Goal: Task Accomplishment & Management: Complete application form

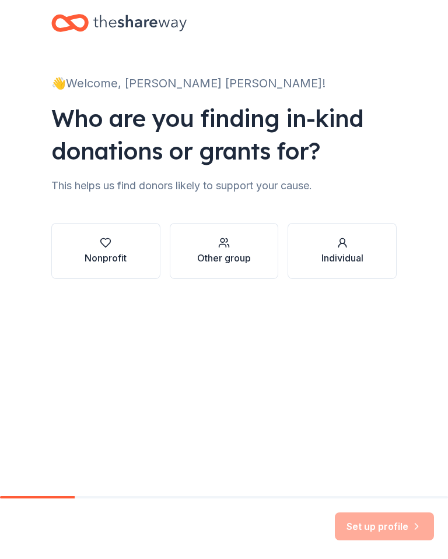
click at [107, 252] on div "Nonprofit" at bounding box center [105, 258] width 42 height 14
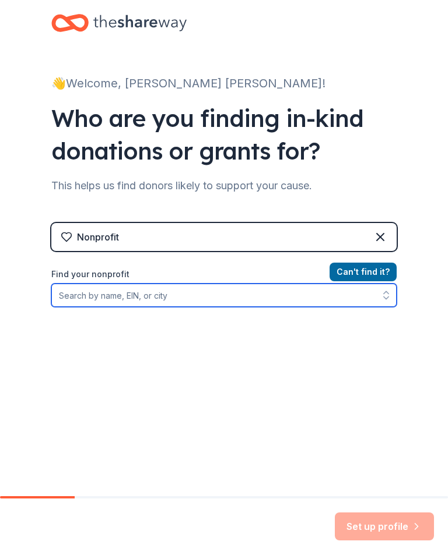
click at [87, 293] on input "Find your nonprofit" at bounding box center [223, 295] width 345 height 23
type input "Abundant Rain Deliverance Center"
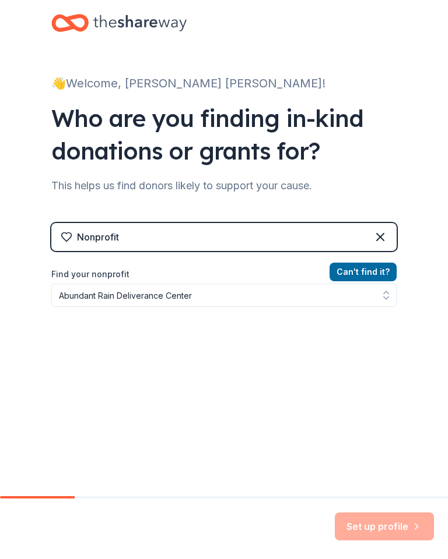
click at [359, 271] on button "Can ' t find it?" at bounding box center [362, 272] width 67 height 19
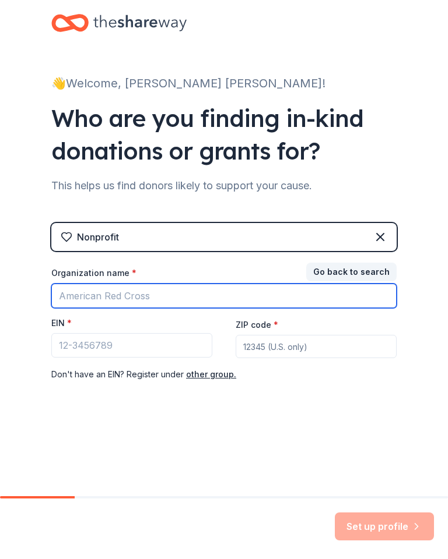
click at [143, 291] on input "Organization name *" at bounding box center [223, 296] width 345 height 24
click at [154, 291] on input "Organization name *" at bounding box center [223, 296] width 345 height 24
type input "Abundant Rain Deliverance Center Inc."
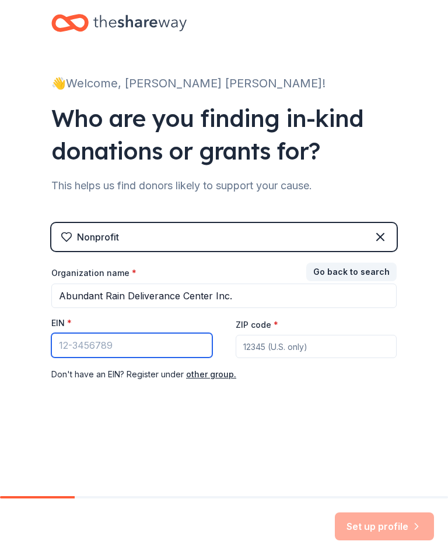
click at [134, 339] on input "EIN *" at bounding box center [131, 345] width 161 height 24
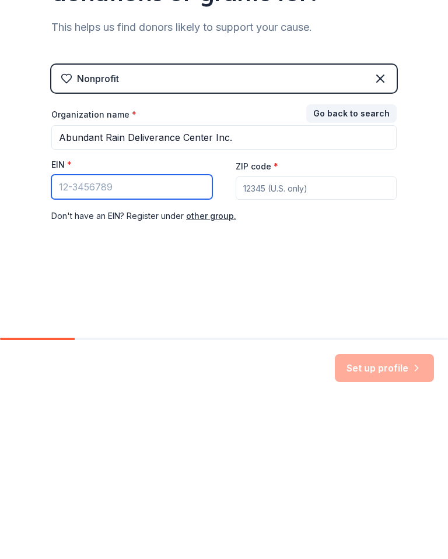
click at [133, 333] on input "EIN *" at bounding box center [131, 345] width 161 height 24
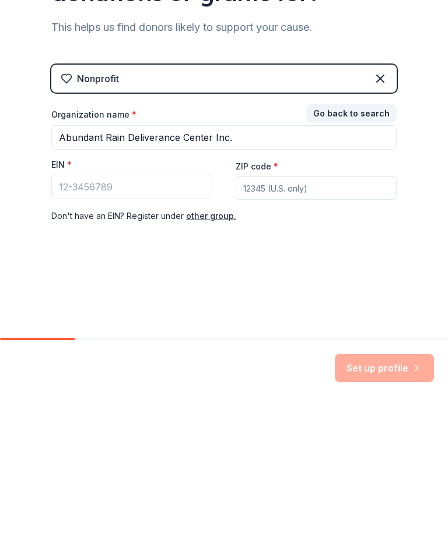
click at [436, 73] on div "👋 Welcome, [PERSON_NAME] [PERSON_NAME]! Who are you finding in-kind donations o…" at bounding box center [224, 230] width 448 height 461
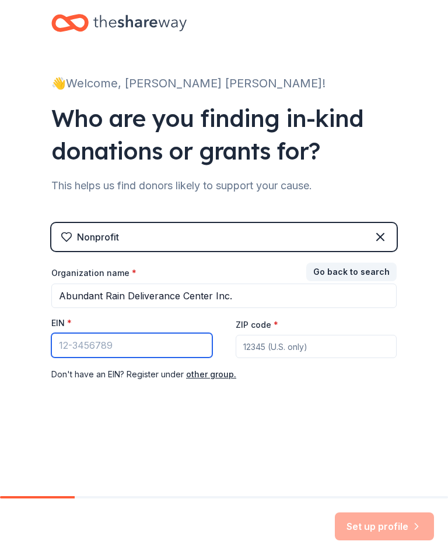
click at [73, 333] on input "EIN *" at bounding box center [131, 345] width 161 height 24
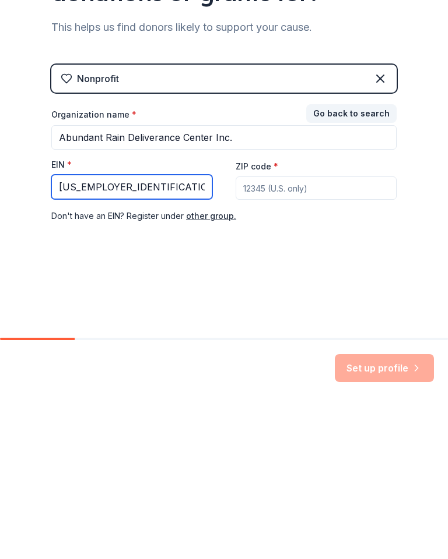
type input "[US_EMPLOYER_IDENTIFICATION_NUMBER]"
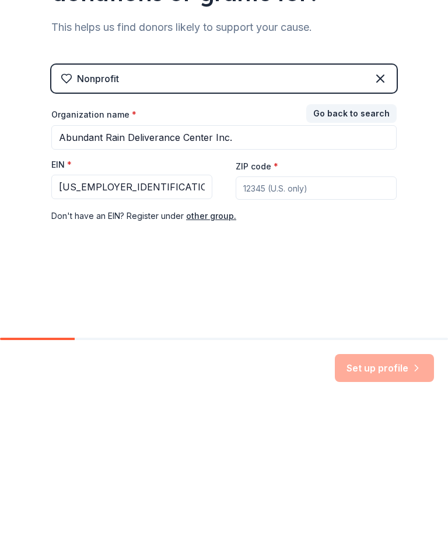
click at [290, 335] on input "ZIP code *" at bounding box center [315, 346] width 161 height 23
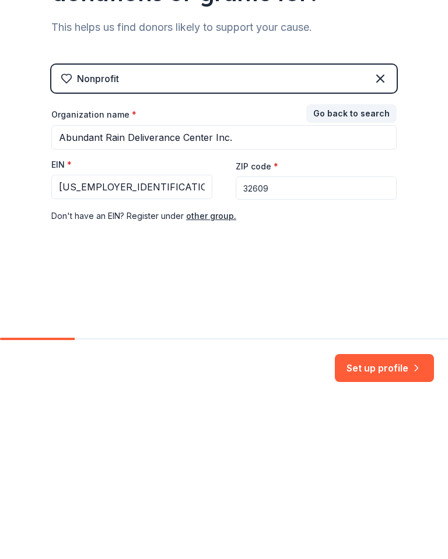
click at [284, 335] on input "32609" at bounding box center [315, 346] width 161 height 23
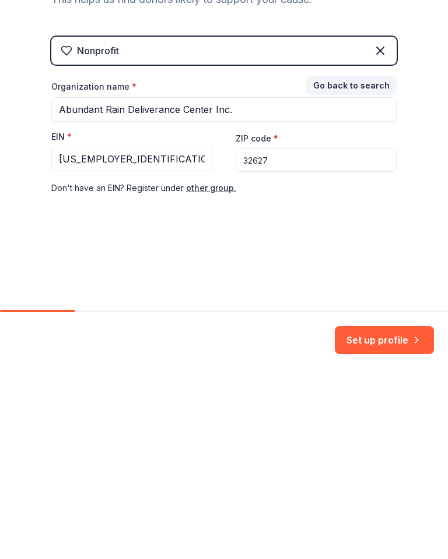
type input "32627"
click at [369, 513] on button "Set up profile" at bounding box center [383, 527] width 99 height 28
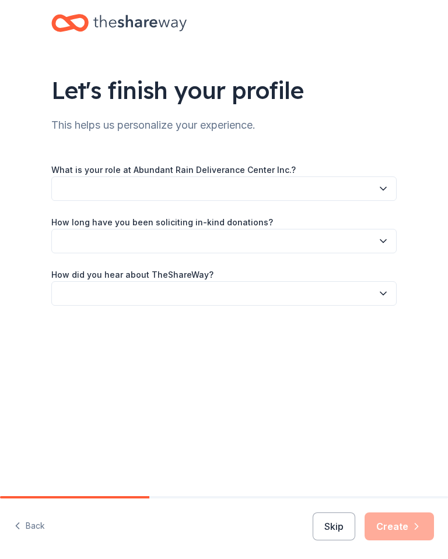
click at [378, 189] on icon "button" at bounding box center [383, 189] width 12 height 12
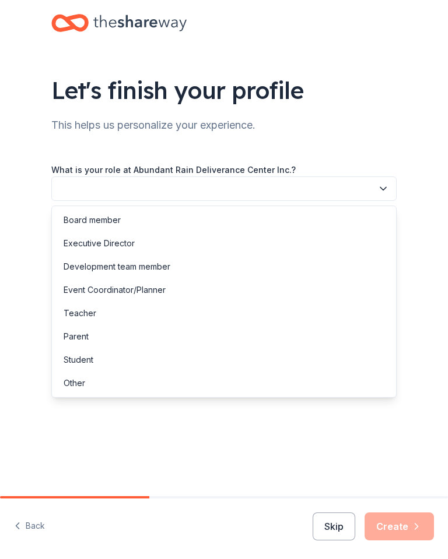
click at [76, 382] on div "Other" at bounding box center [75, 383] width 22 height 14
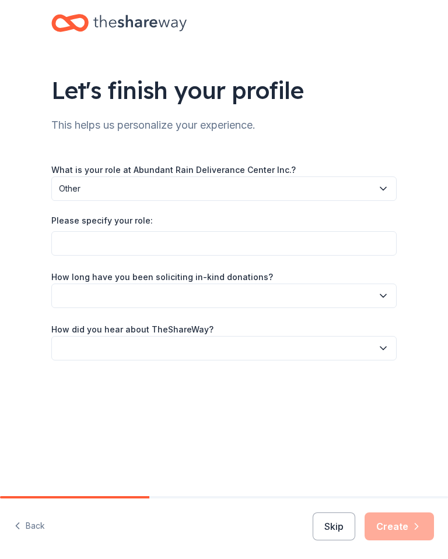
click at [386, 186] on icon "button" at bounding box center [383, 189] width 12 height 12
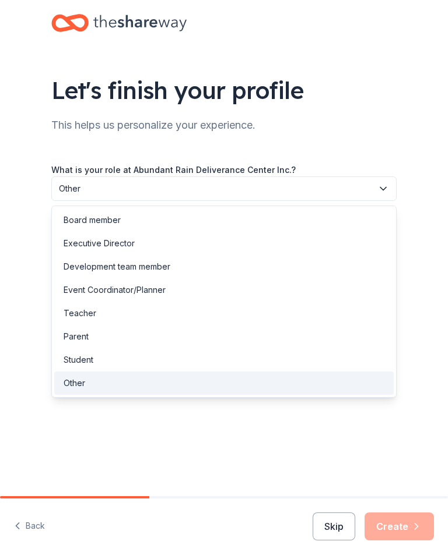
click at [111, 239] on div "Executive Director" at bounding box center [99, 244] width 71 height 14
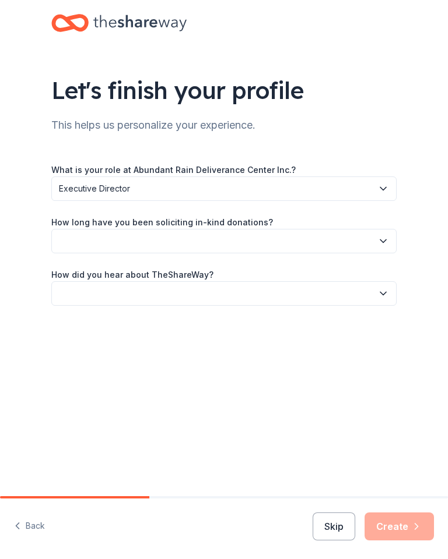
click at [394, 185] on button "Executive Director" at bounding box center [223, 189] width 345 height 24
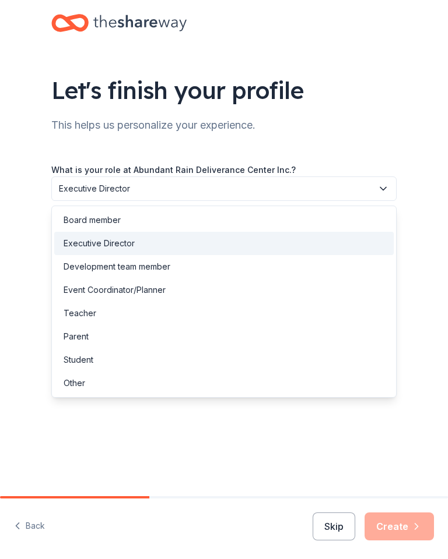
click at [382, 178] on button "Executive Director" at bounding box center [223, 189] width 345 height 24
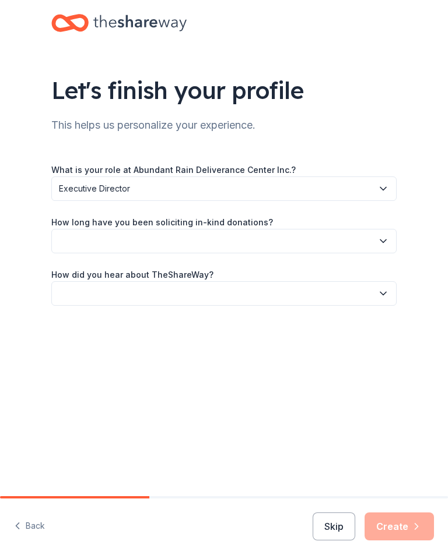
click at [389, 239] on button "button" at bounding box center [223, 241] width 345 height 24
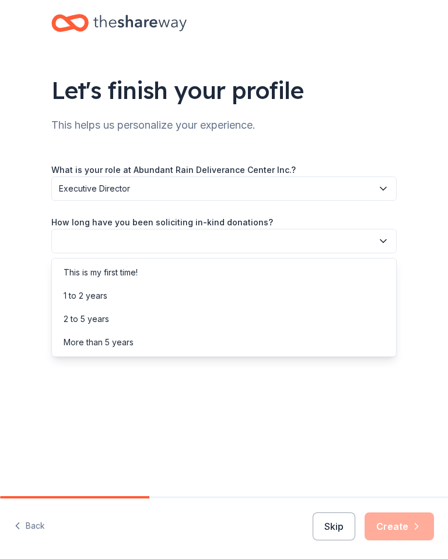
click at [107, 336] on div "More than 5 years" at bounding box center [99, 343] width 70 height 14
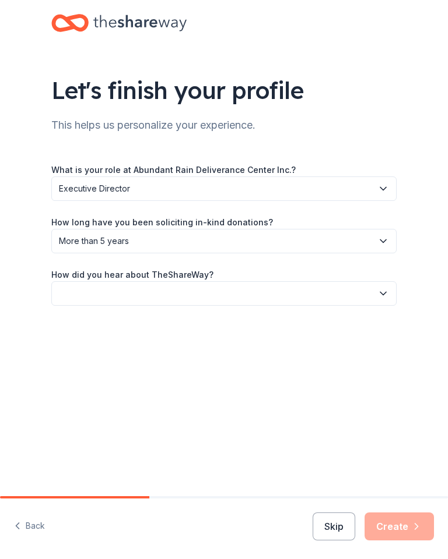
click at [390, 238] on button "More than 5 years" at bounding box center [223, 241] width 345 height 24
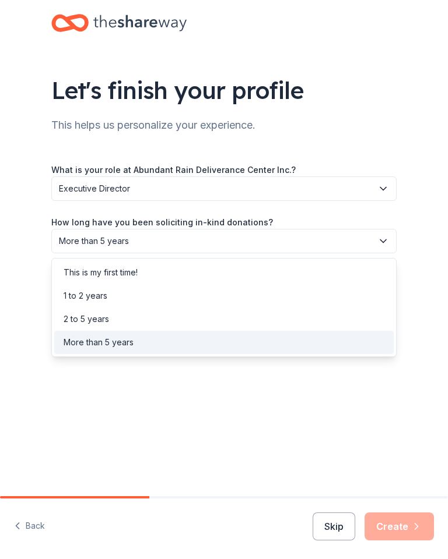
click at [118, 268] on div "This is my first time!" at bounding box center [101, 273] width 74 height 14
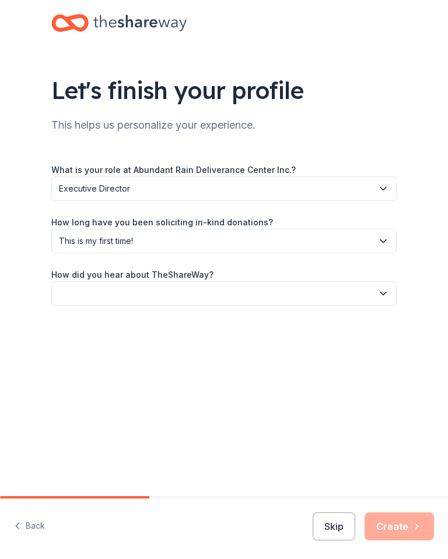
click at [384, 302] on button "button" at bounding box center [223, 293] width 345 height 24
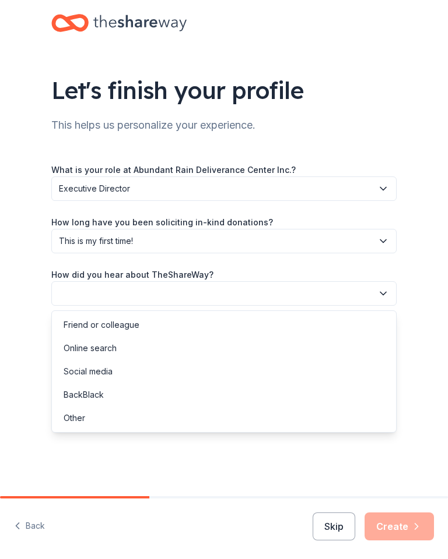
click at [101, 368] on div "Social media" at bounding box center [88, 372] width 49 height 14
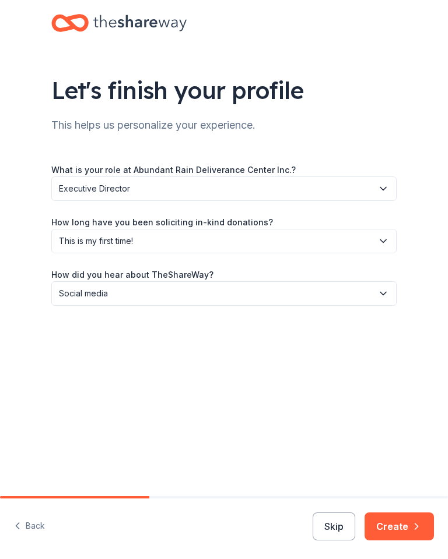
click at [446, 425] on div "Let's finish your profile This helps us personalize your experience. What is yo…" at bounding box center [224, 248] width 448 height 496
